Goal: Find specific page/section: Find specific page/section

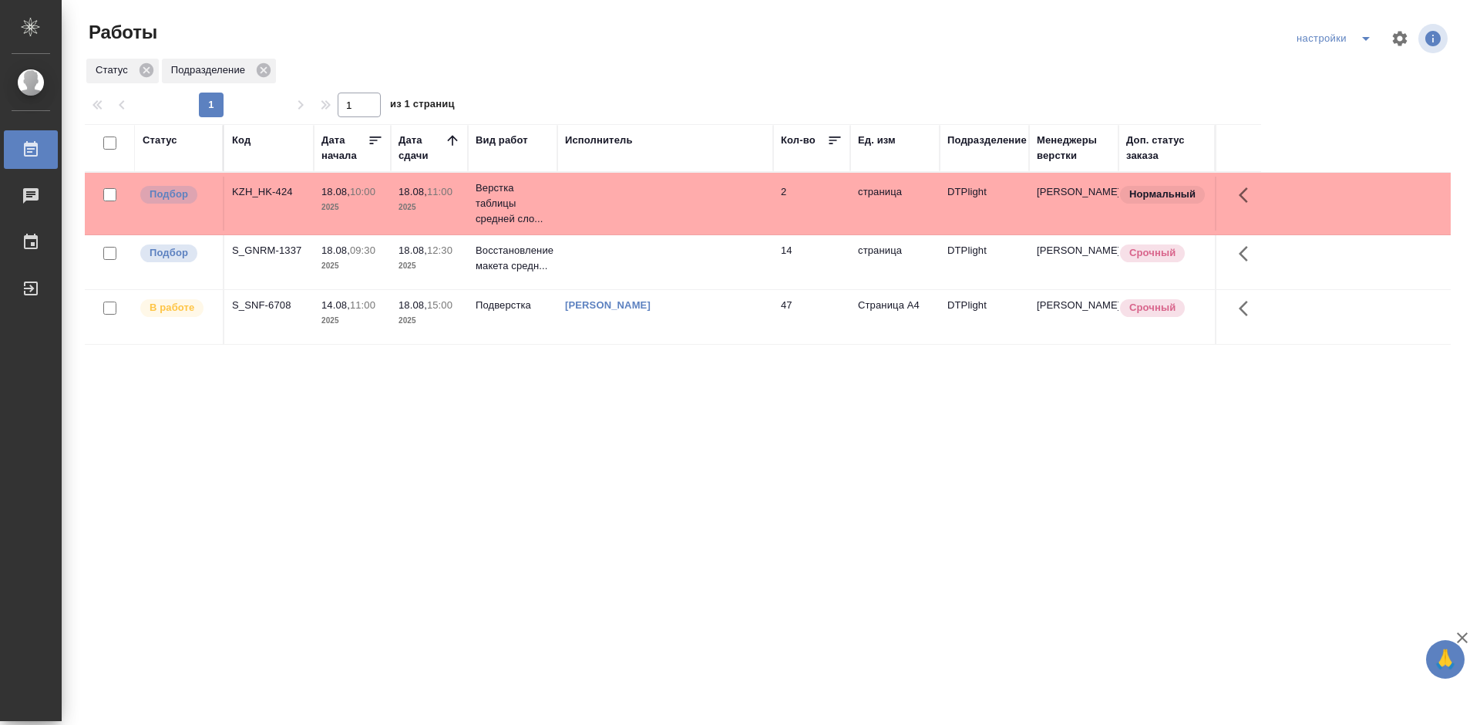
click at [527, 466] on div "Статус Код Дата начала Дата сдачи Вид работ Исполнитель Кол-во Ед. изм Подразде…" at bounding box center [768, 401] width 1366 height 555
click at [259, 231] on td "S_GNRM-1337" at bounding box center [268, 204] width 89 height 54
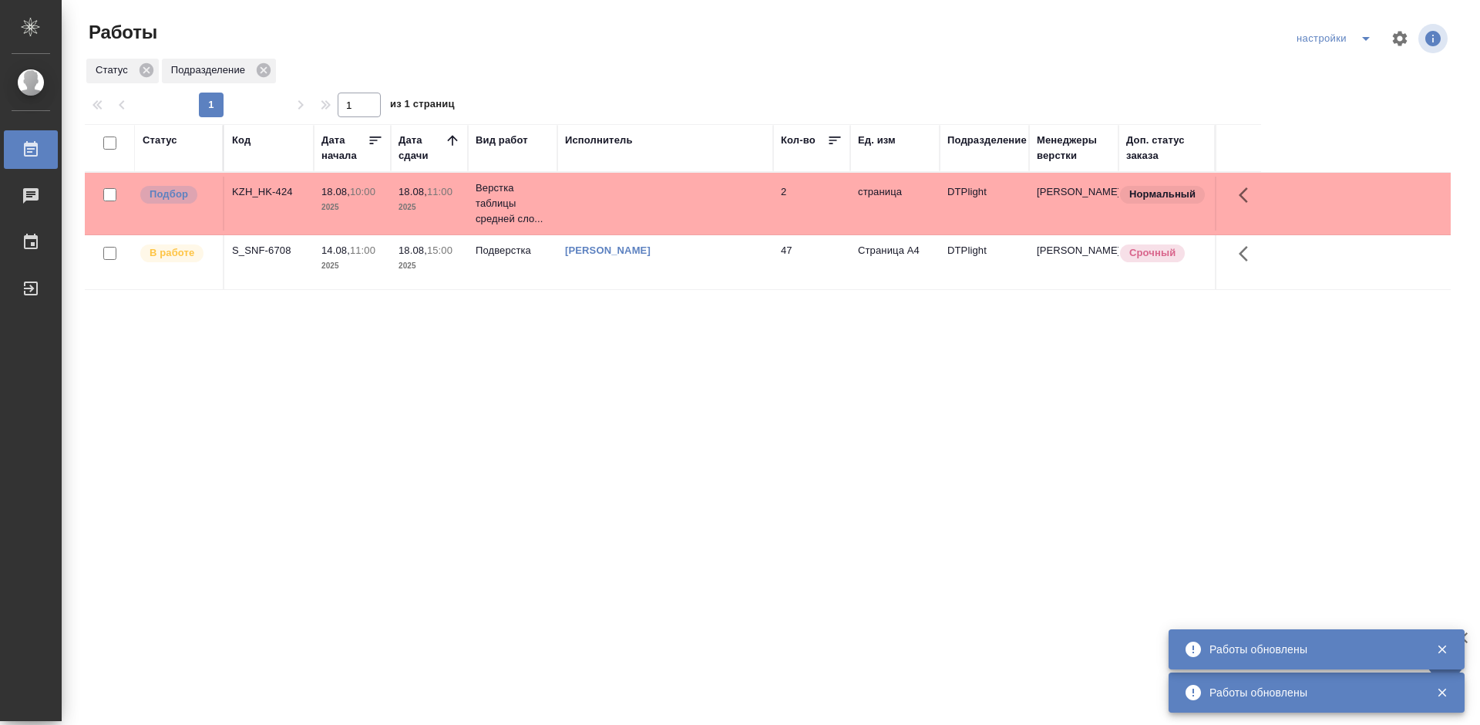
click at [641, 396] on div "Статус Код Дата начала Дата сдачи Вид работ Исполнитель Кол-во Ед. изм Подразде…" at bounding box center [768, 401] width 1366 height 555
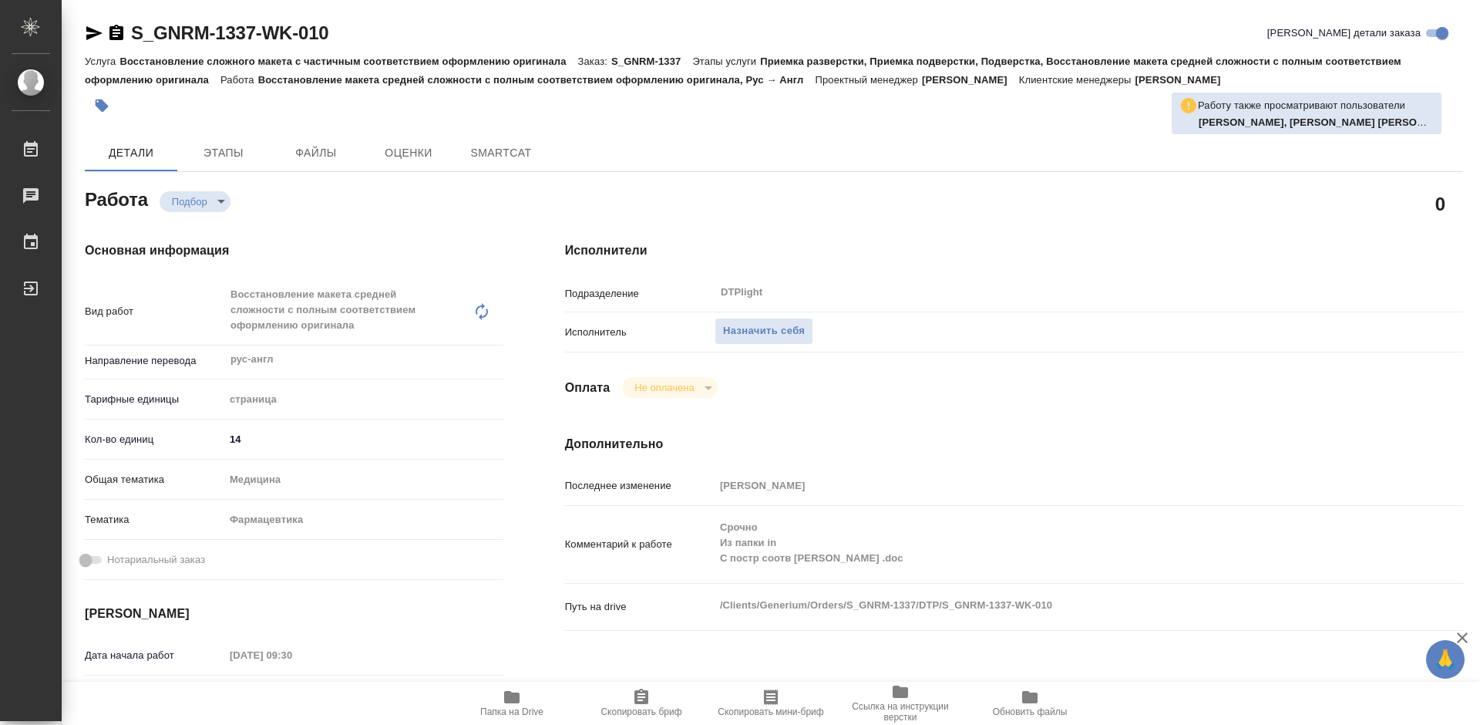
type textarea "x"
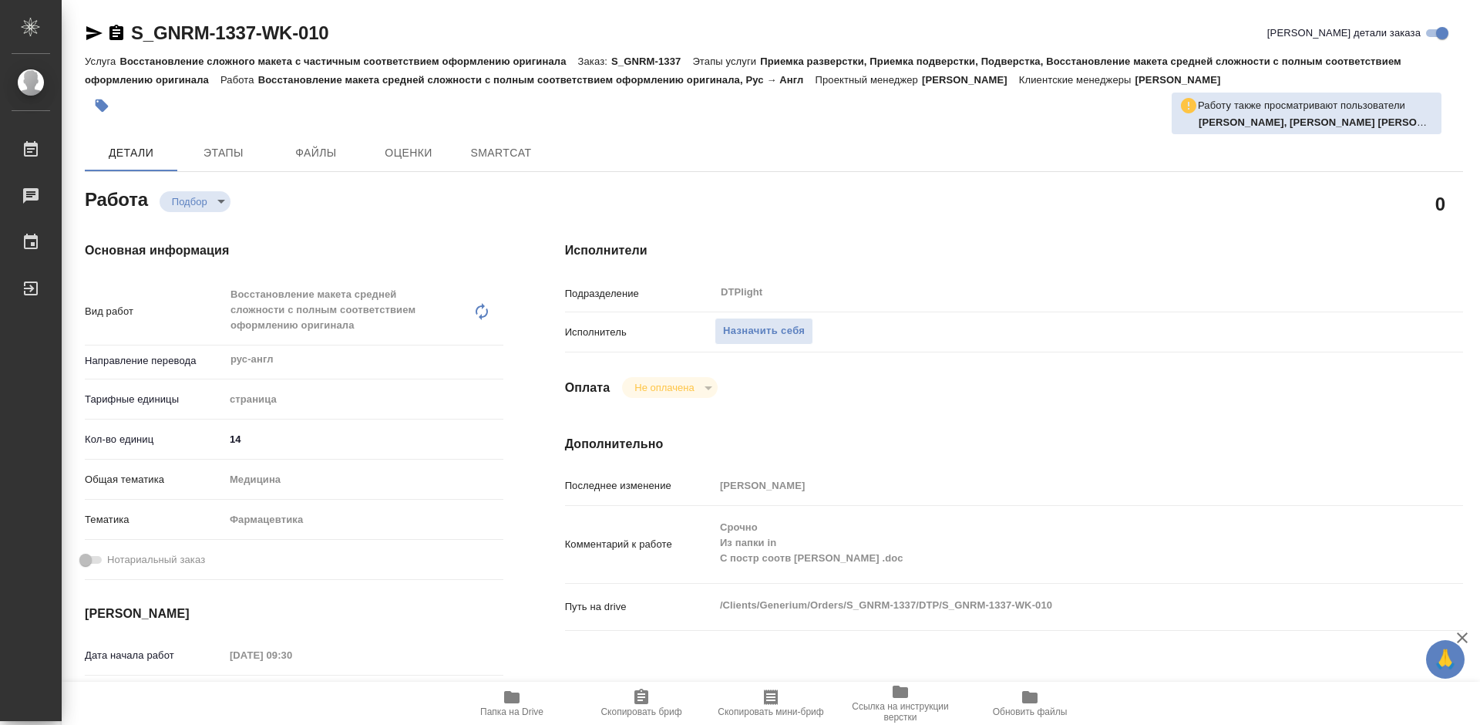
type textarea "x"
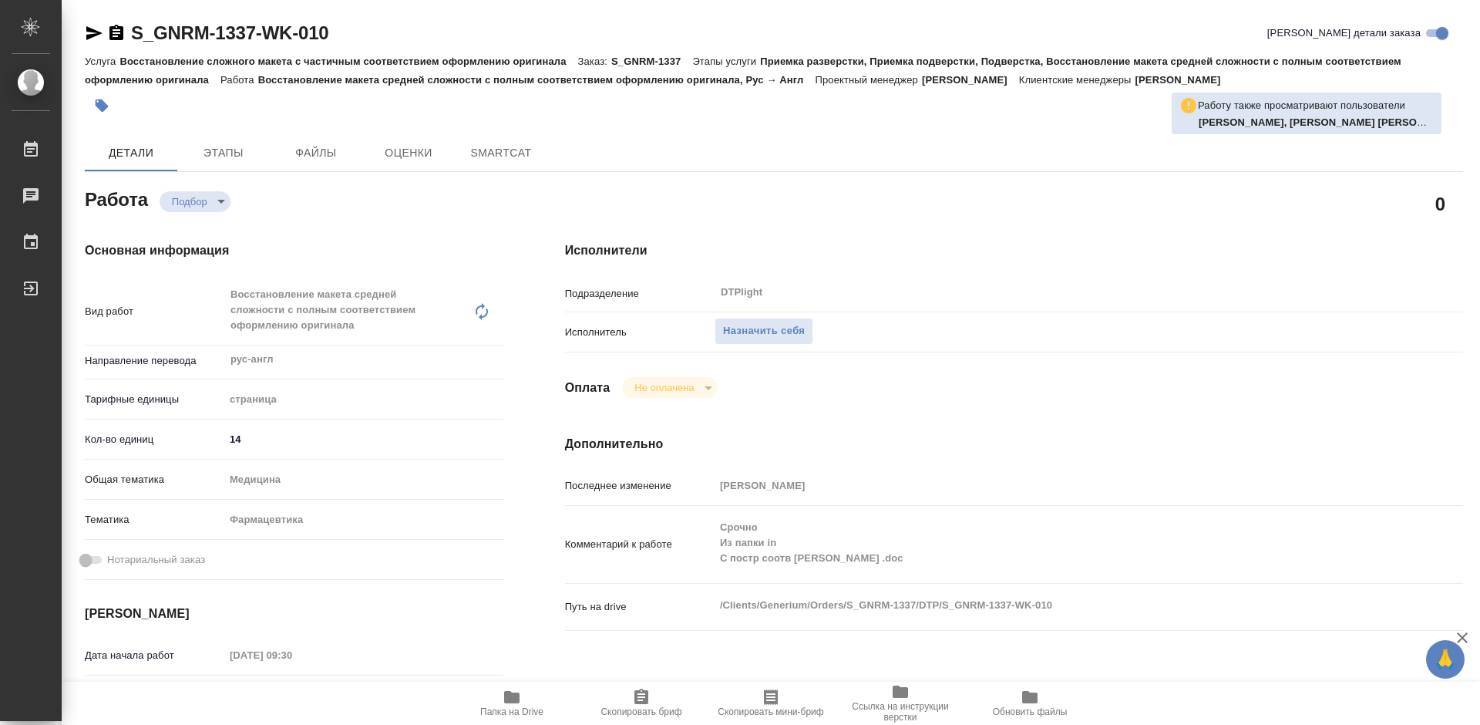
type textarea "x"
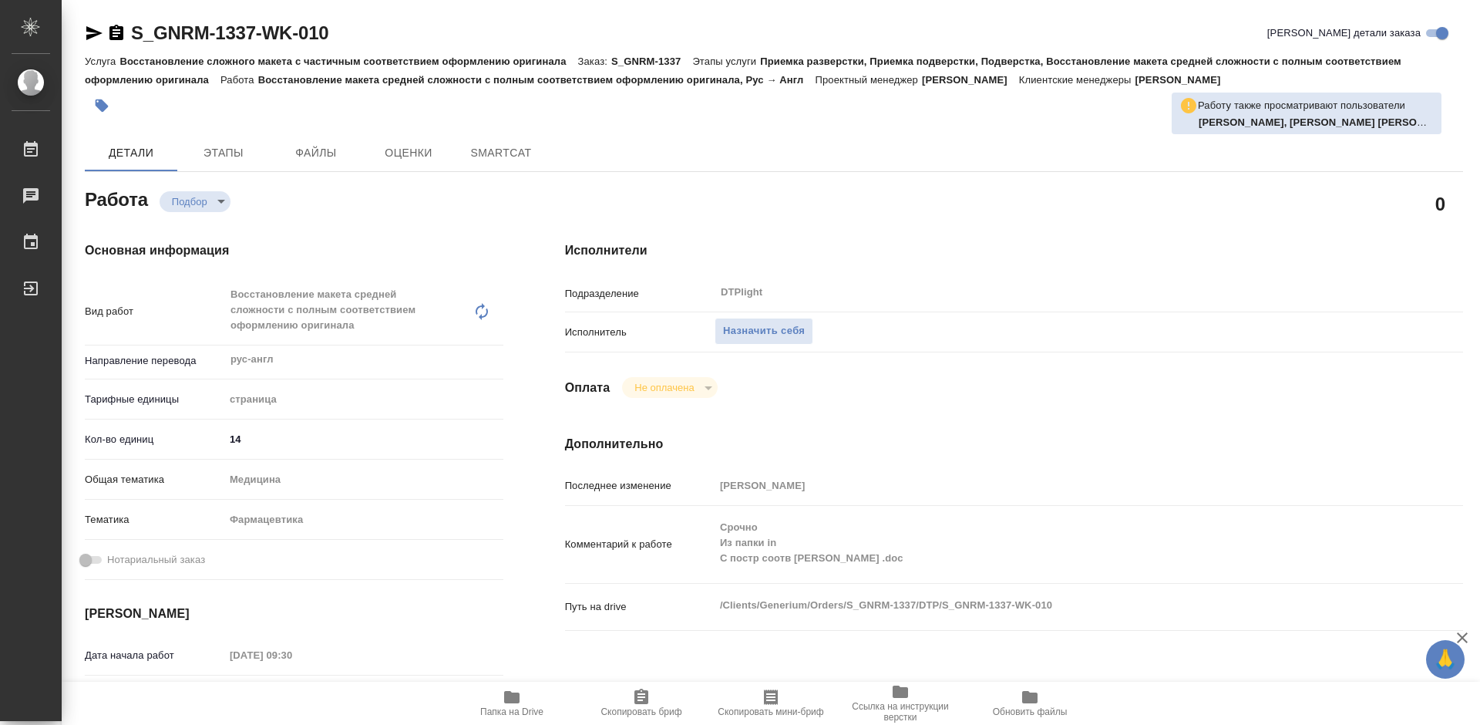
type textarea "x"
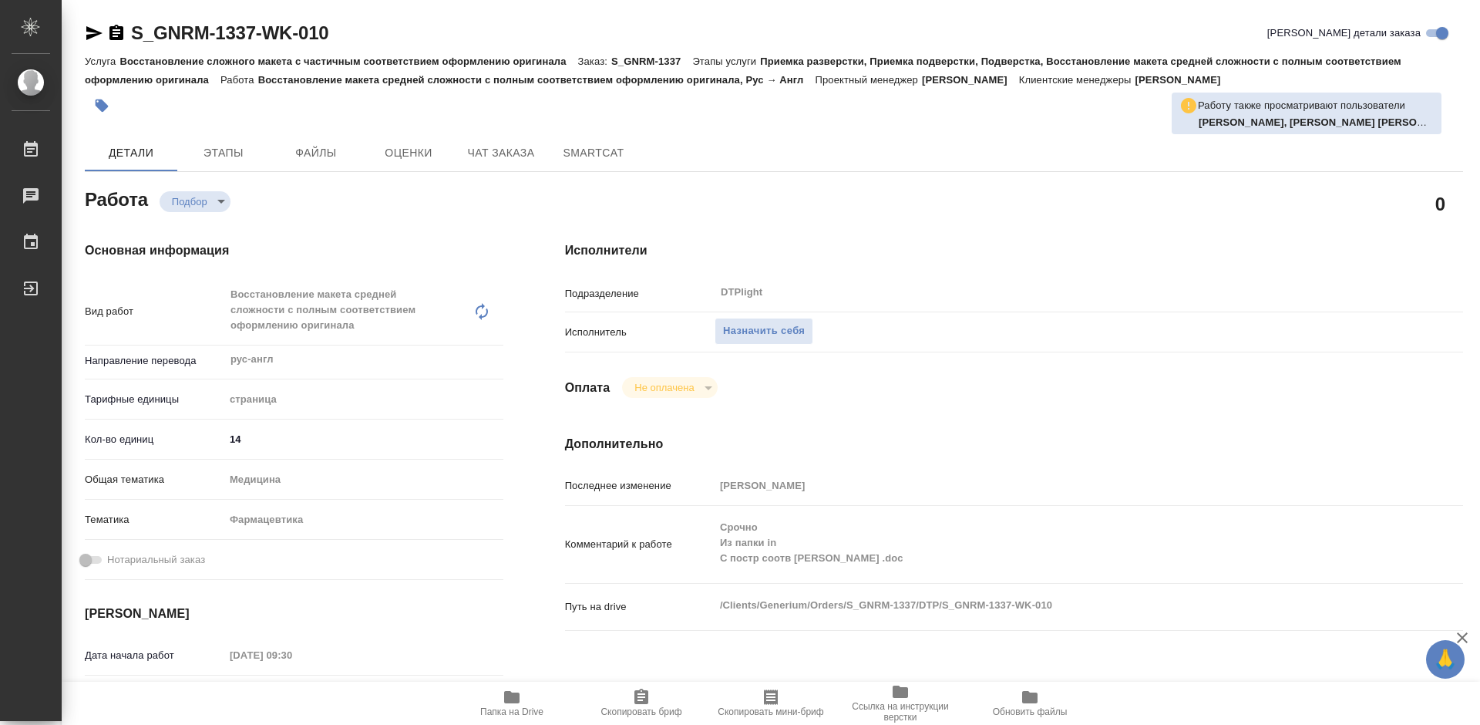
type textarea "x"
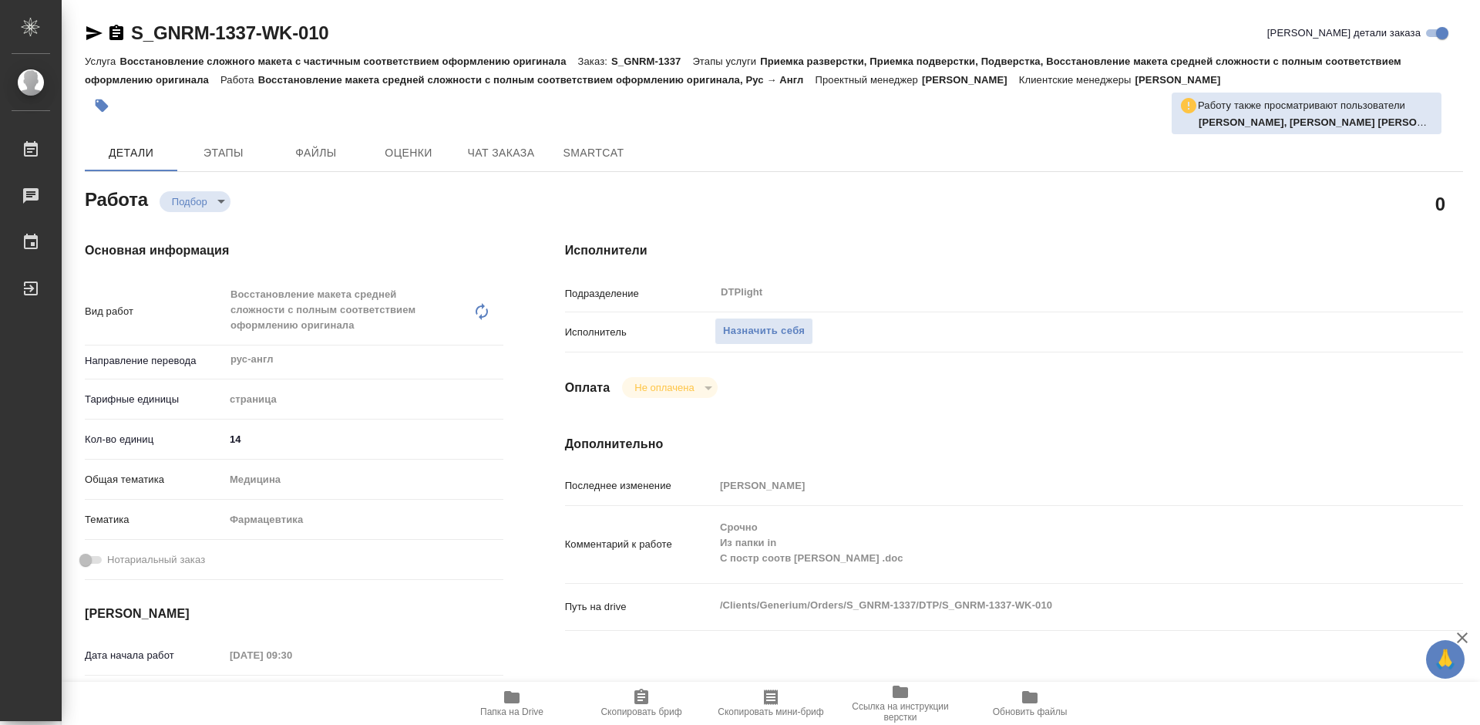
type textarea "x"
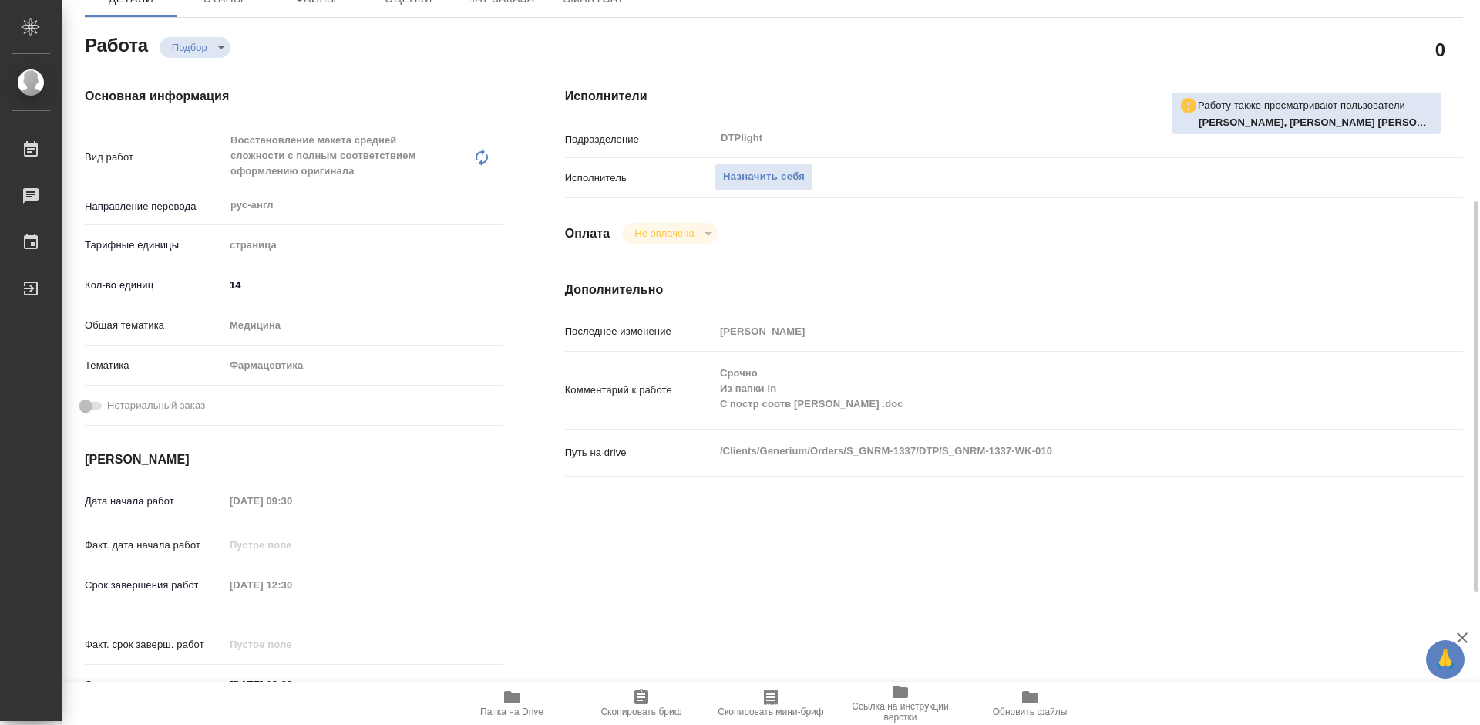
scroll to position [386, 0]
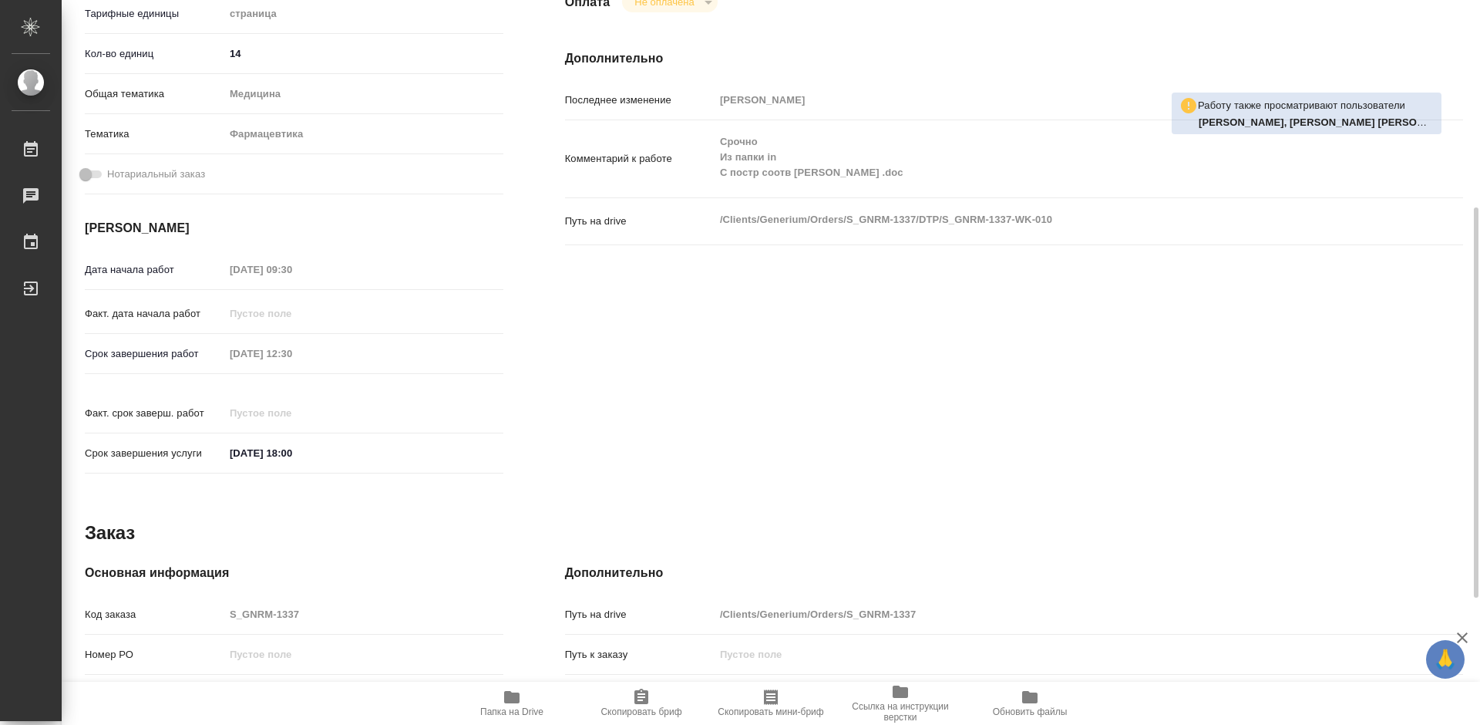
click at [516, 699] on icon "button" at bounding box center [511, 697] width 15 height 12
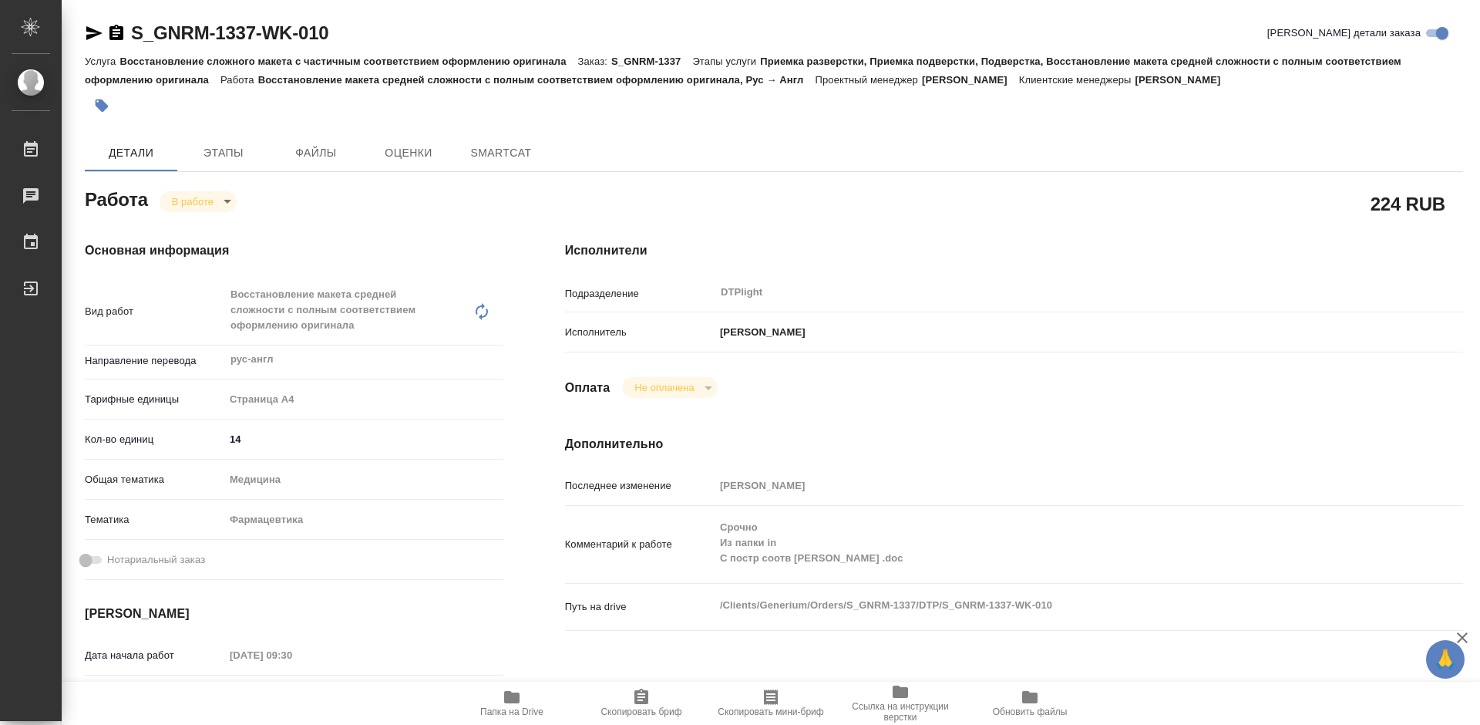
type textarea "x"
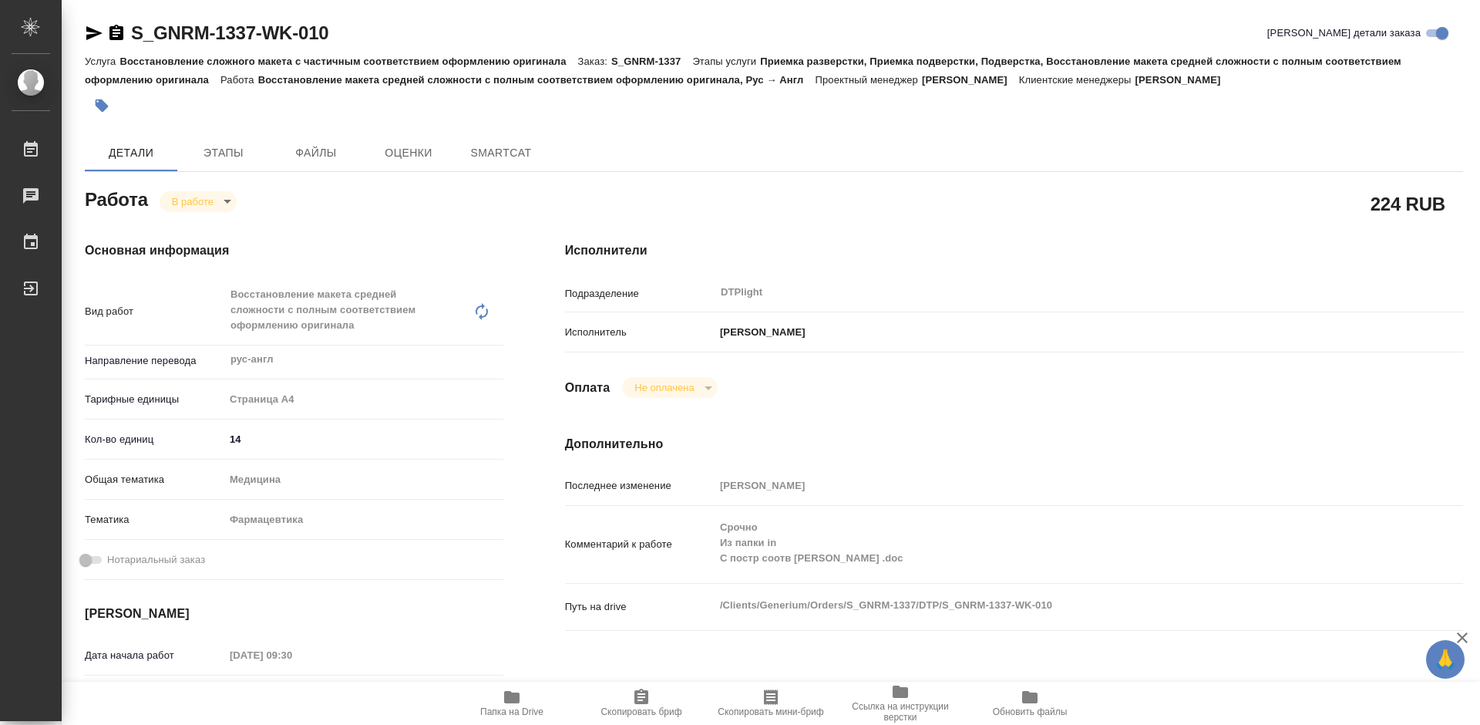
type textarea "x"
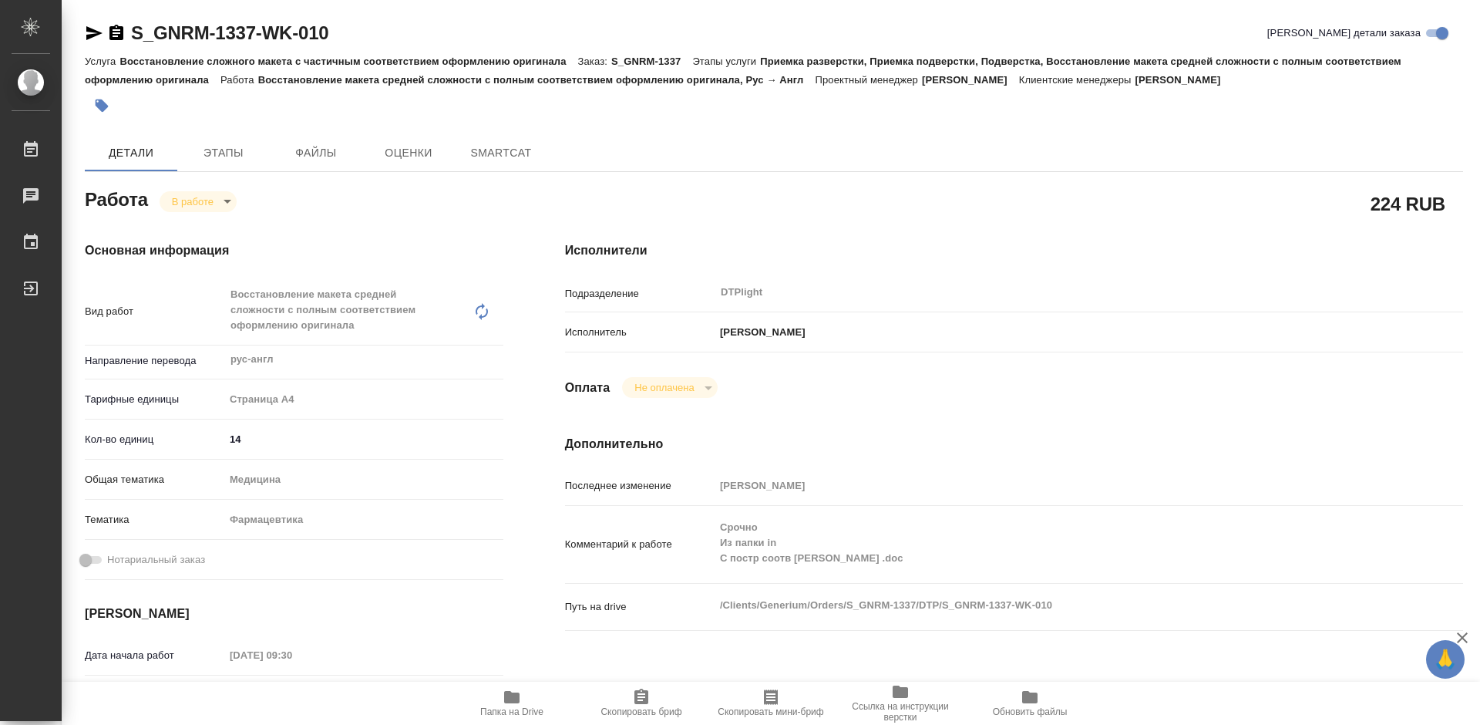
type textarea "x"
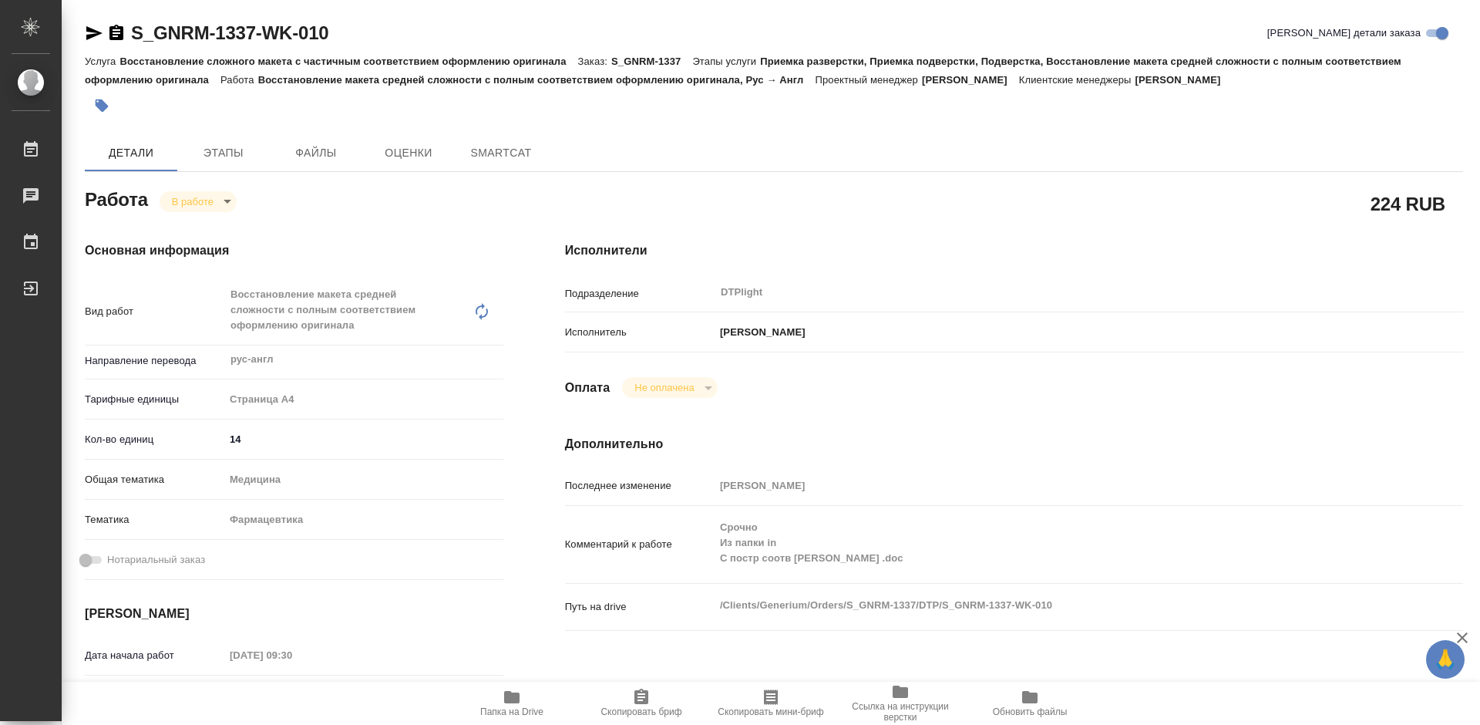
type textarea "x"
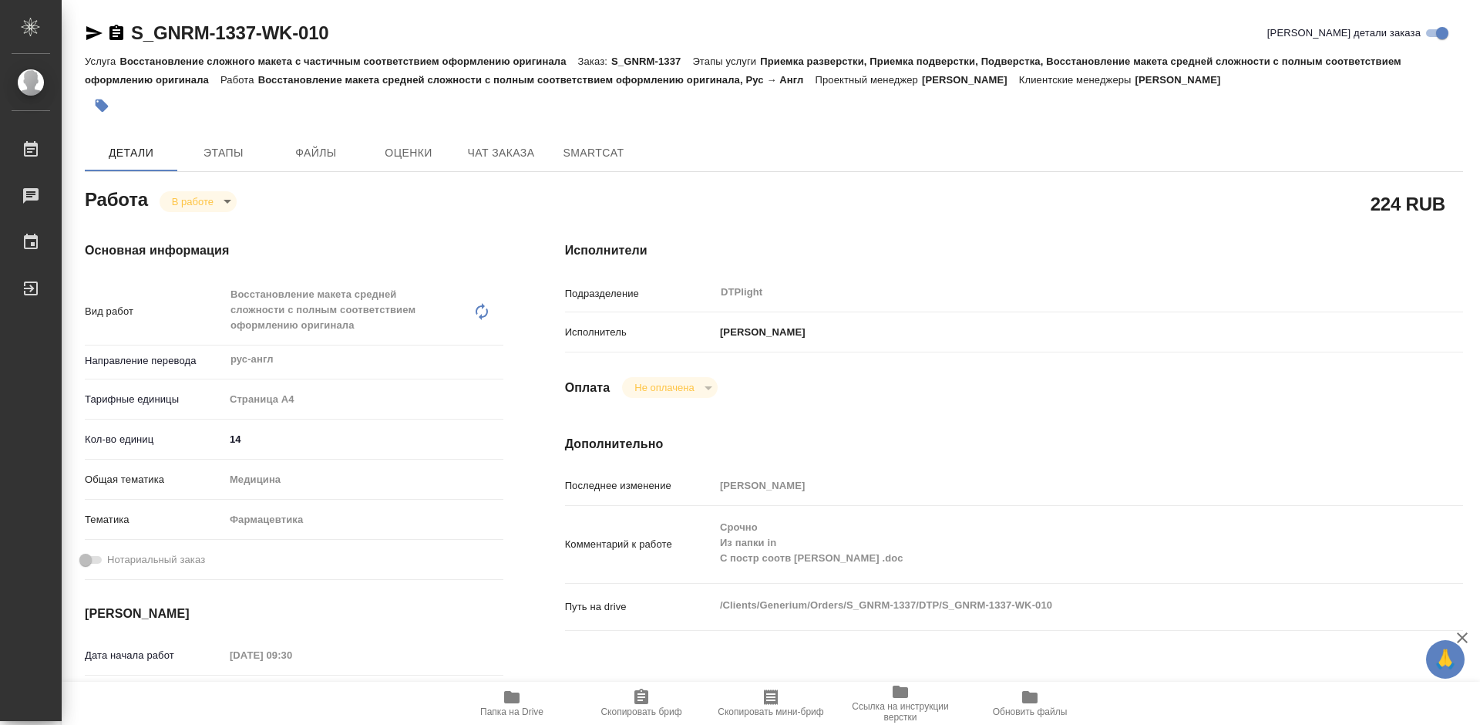
type textarea "x"
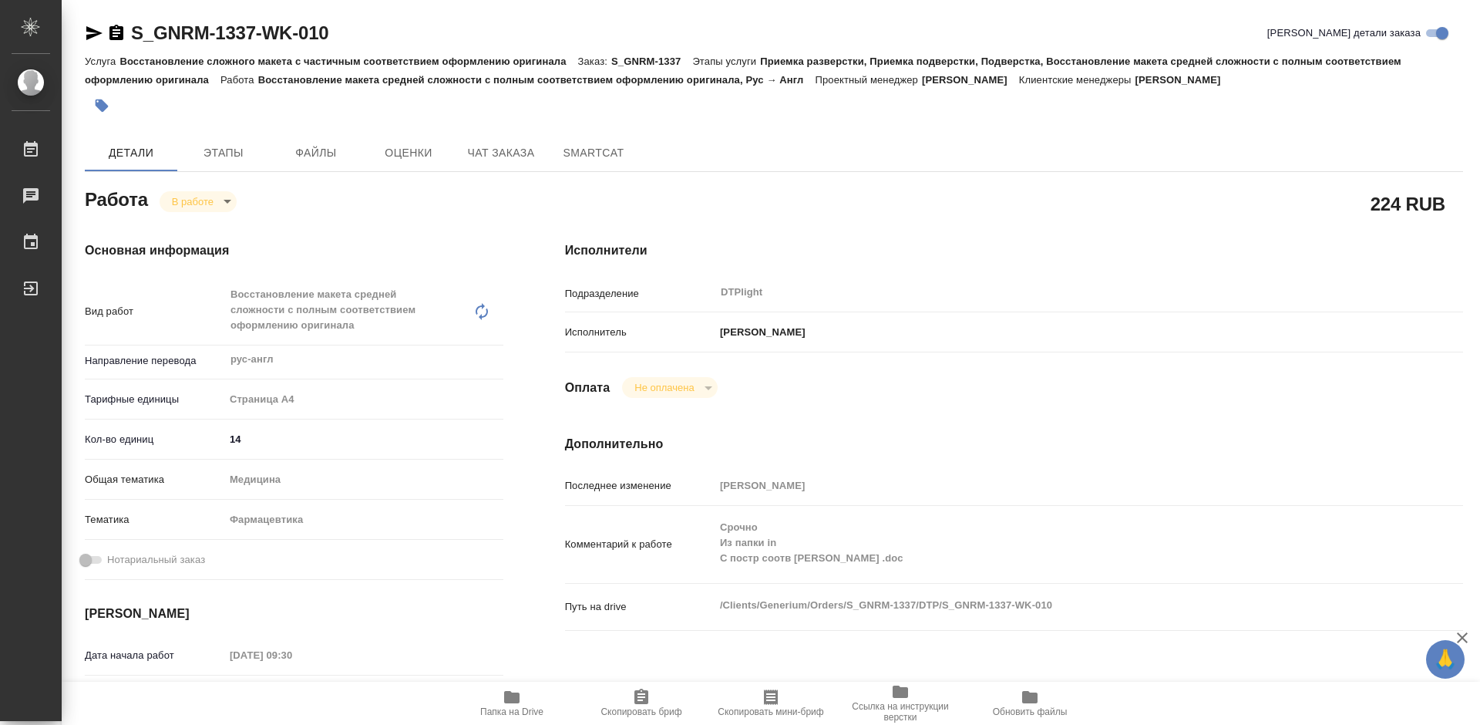
type textarea "x"
